Goal: Transaction & Acquisition: Purchase product/service

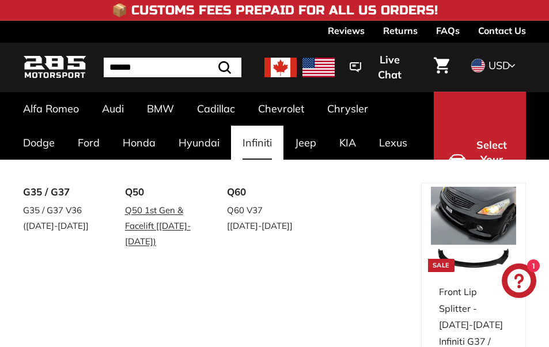
click at [183, 210] on link "Q50 1st Gen & Facelift [[DATE]-[DATE])" at bounding box center [160, 226] width 70 height 48
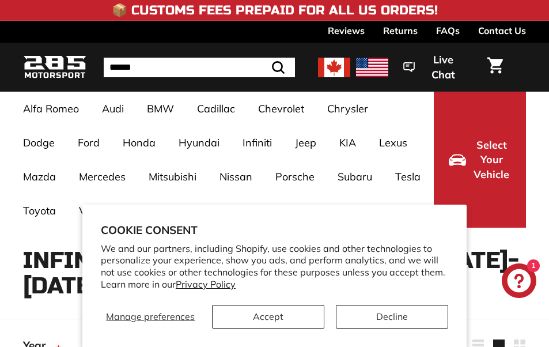
select select "**********"
click at [407, 329] on section "Cookie consent We and our partners, including Shopify, use cookies and other te…" at bounding box center [274, 276] width 384 height 142
click at [406, 316] on button "Decline" at bounding box center [392, 317] width 112 height 24
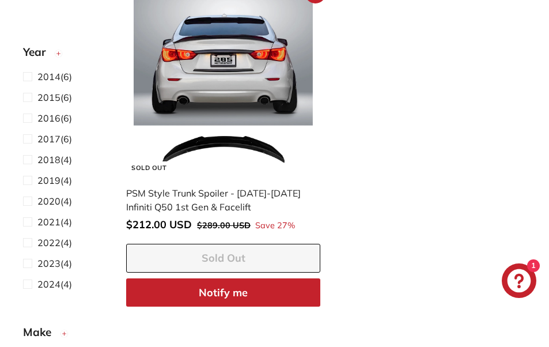
scroll to position [1325, 0]
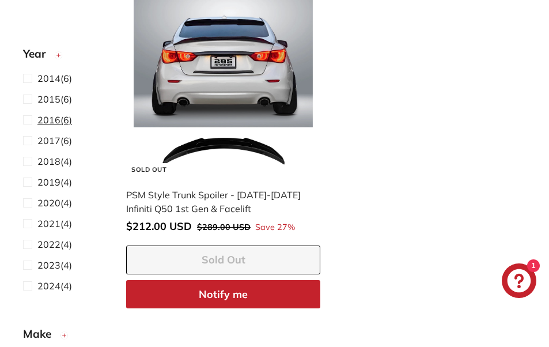
click at [75, 122] on label "2016 (6)" at bounding box center [65, 119] width 85 height 15
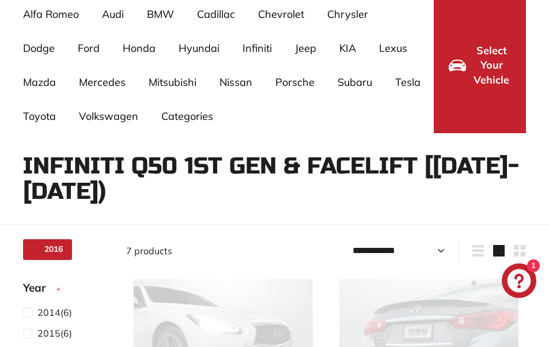
select select "**********"
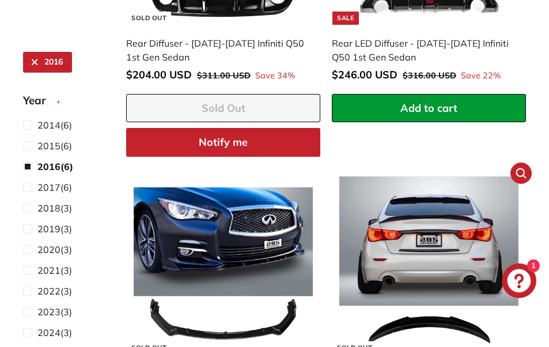
scroll to position [844, 0]
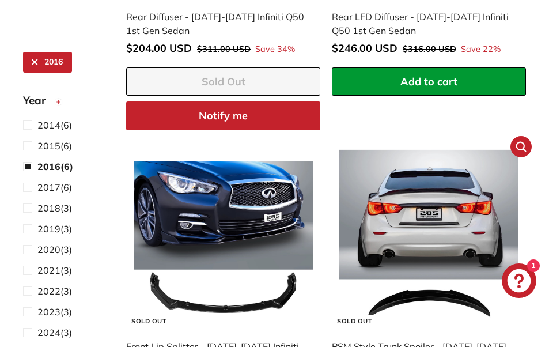
click at [411, 195] on img at bounding box center [428, 238] width 179 height 179
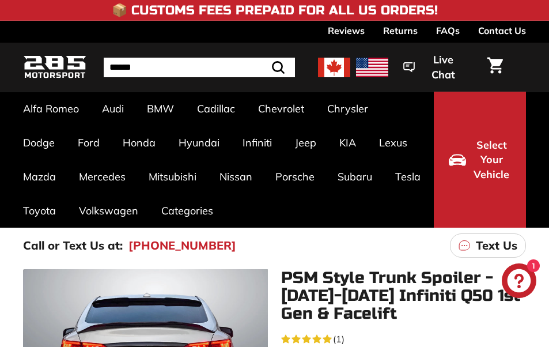
click at [378, 263] on div "Call or Text Us at: [PHONE_NUMBER] Text Us" at bounding box center [274, 246] width 549 height 36
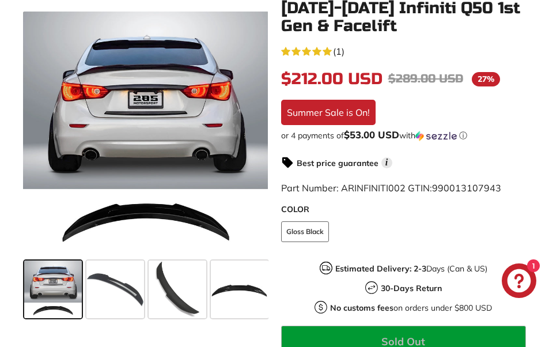
scroll to position [288, 0]
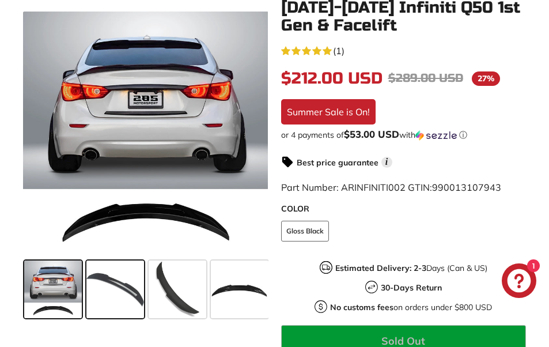
drag, startPoint x: 119, startPoint y: 293, endPoint x: 134, endPoint y: 294, distance: 15.6
click at [119, 294] on span at bounding box center [115, 289] width 58 height 58
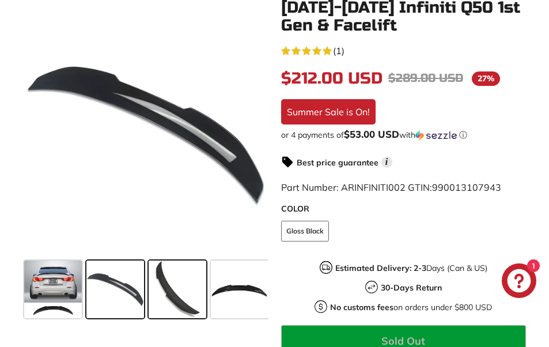
click at [168, 291] on span at bounding box center [178, 289] width 58 height 58
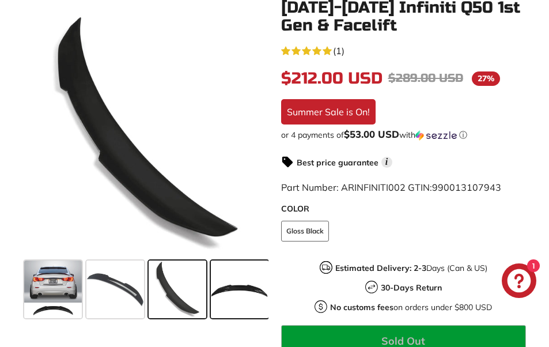
click at [227, 294] on span at bounding box center [240, 289] width 58 height 58
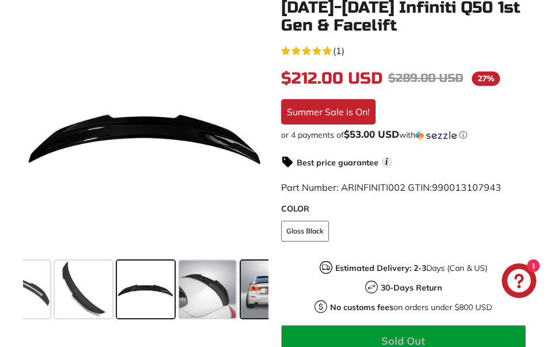
click at [239, 291] on div at bounding box center [270, 289] width 62 height 62
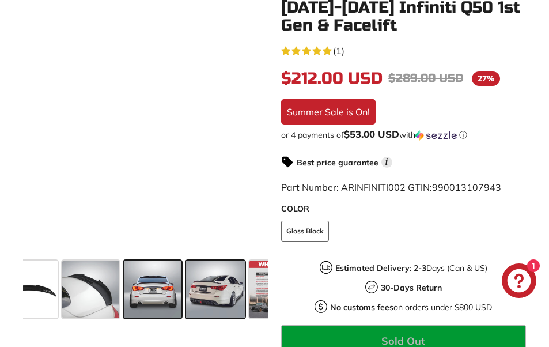
scroll to position [0, 218]
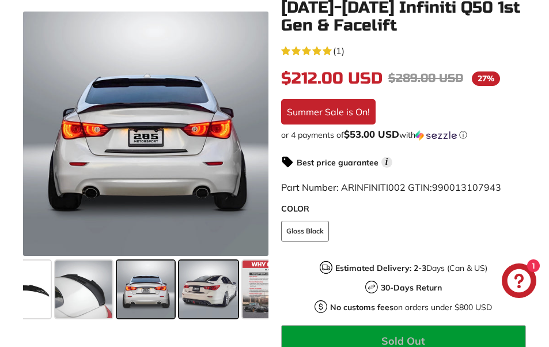
click at [221, 300] on span at bounding box center [208, 289] width 59 height 58
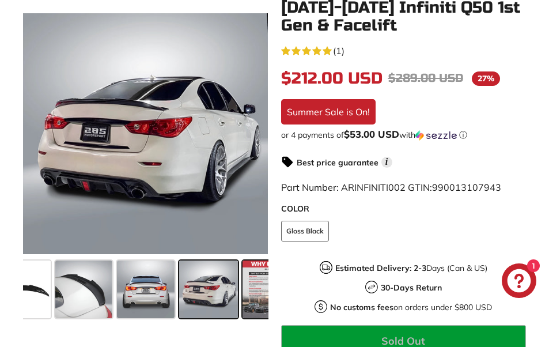
click at [246, 296] on span at bounding box center [272, 289] width 58 height 58
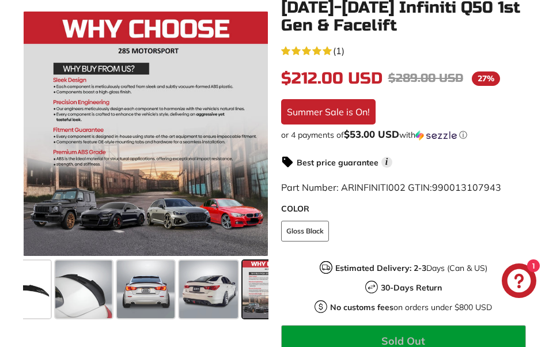
scroll to position [0, 252]
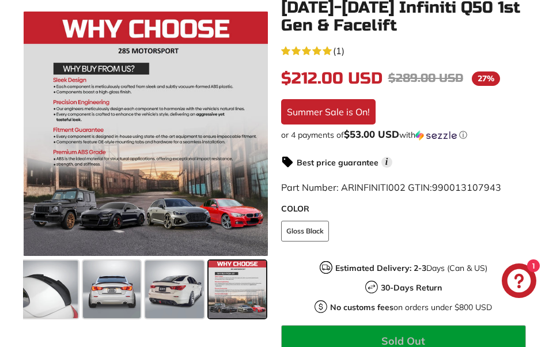
click at [246, 296] on span at bounding box center [238, 289] width 58 height 58
click at [202, 302] on span at bounding box center [174, 289] width 59 height 58
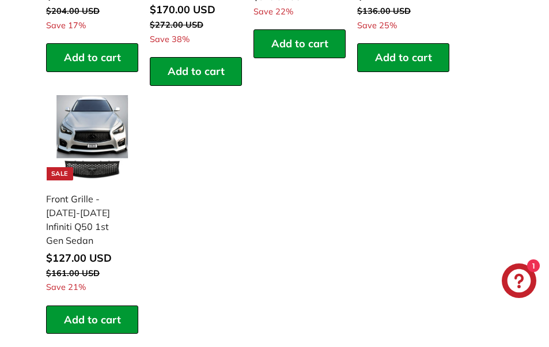
scroll to position [1441, 0]
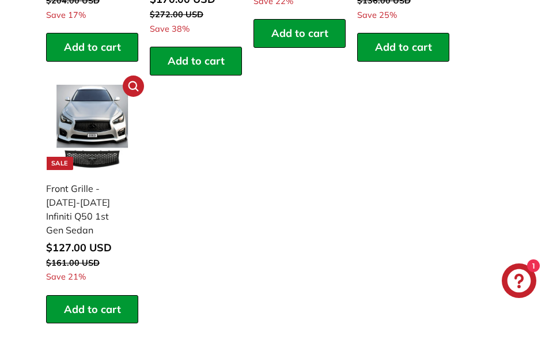
click at [97, 134] on img at bounding box center [92, 127] width 85 height 85
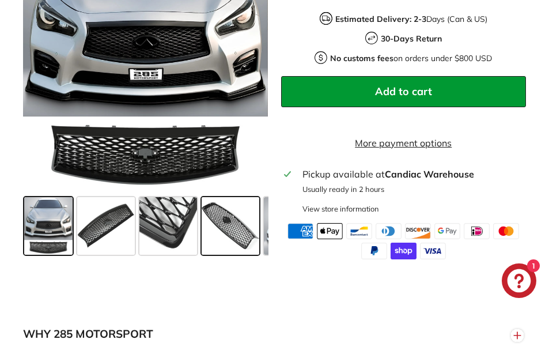
scroll to position [519, 0]
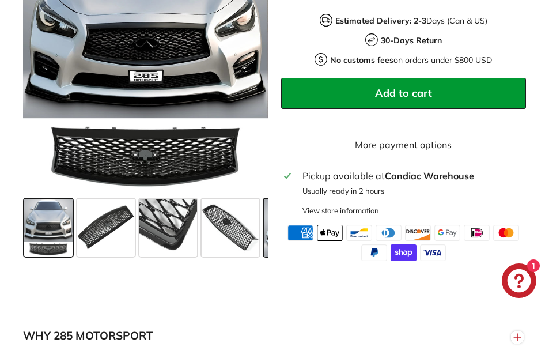
click at [264, 237] on span at bounding box center [293, 228] width 58 height 58
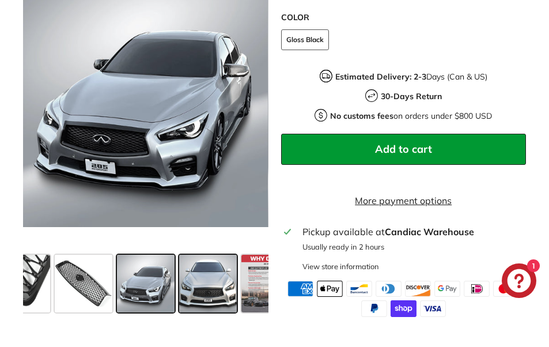
scroll to position [461, 0]
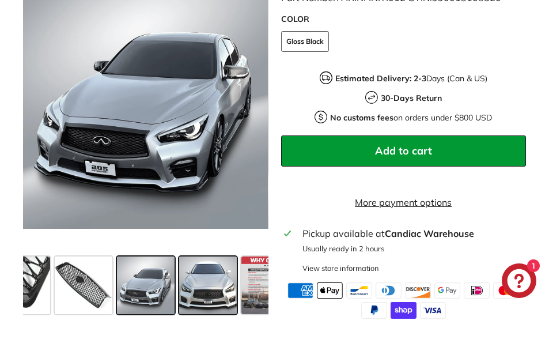
click at [217, 280] on span at bounding box center [208, 285] width 58 height 58
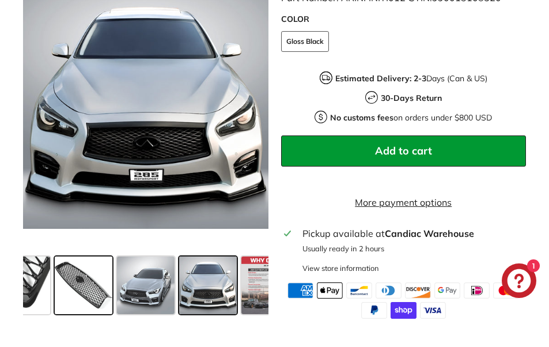
click at [97, 300] on span at bounding box center [84, 285] width 58 height 58
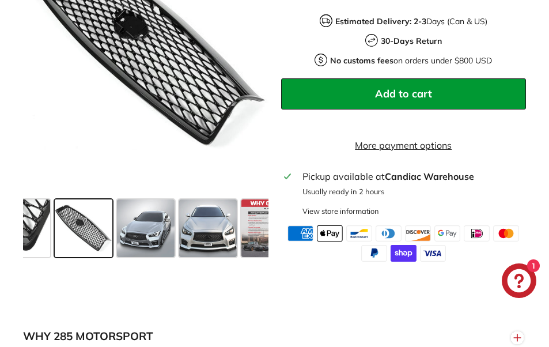
scroll to position [519, 0]
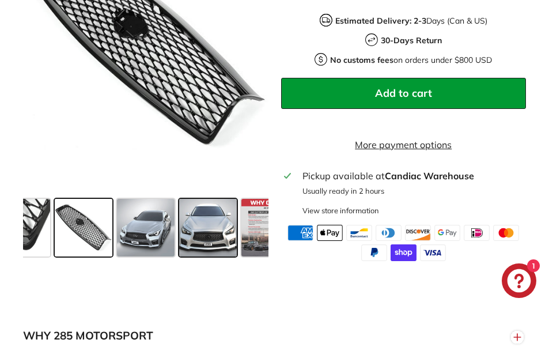
click at [196, 256] on span at bounding box center [208, 228] width 58 height 58
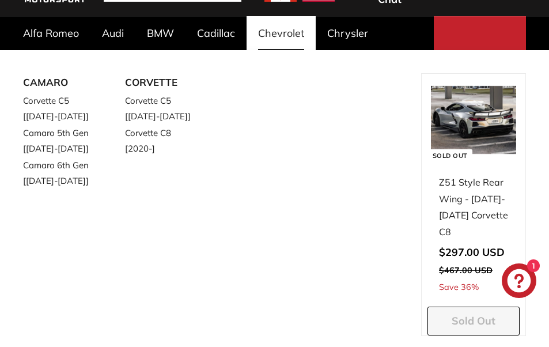
scroll to position [0, 0]
